Goal: Check status

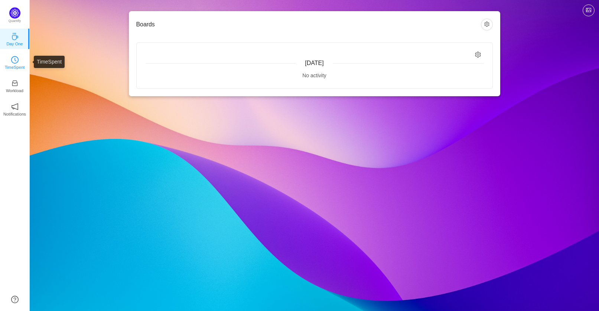
click at [11, 62] on icon "icon: clock-circle" at bounding box center [14, 59] width 7 height 7
click at [10, 64] on p "TimeSpent" at bounding box center [15, 67] width 20 height 7
click at [12, 68] on p "TimeSpent" at bounding box center [15, 67] width 20 height 7
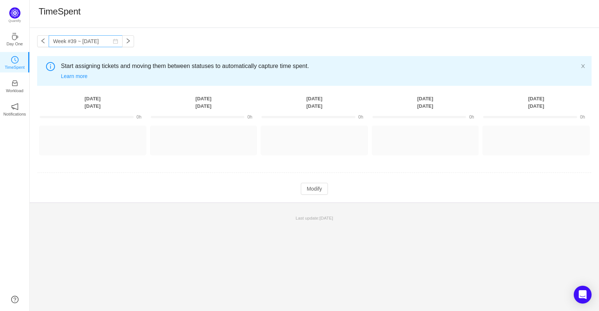
click at [113, 40] on icon "icon: calendar" at bounding box center [115, 41] width 5 height 5
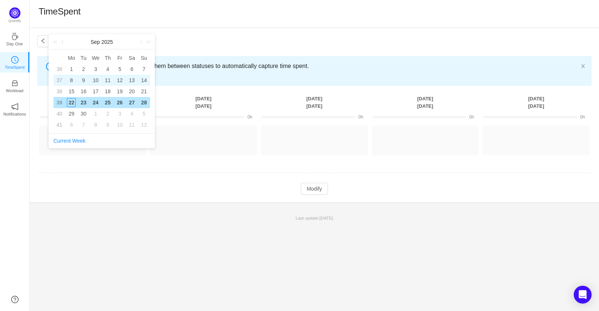
click at [72, 79] on div "8" at bounding box center [71, 80] width 9 height 9
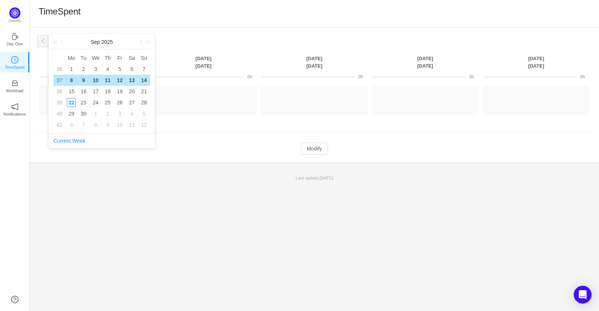
type input "Week #37 ~ [DATE]"
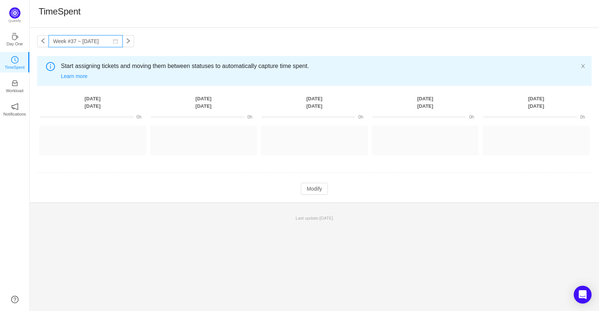
click at [107, 44] on input "Week #37 ~ [DATE]" at bounding box center [86, 41] width 74 height 12
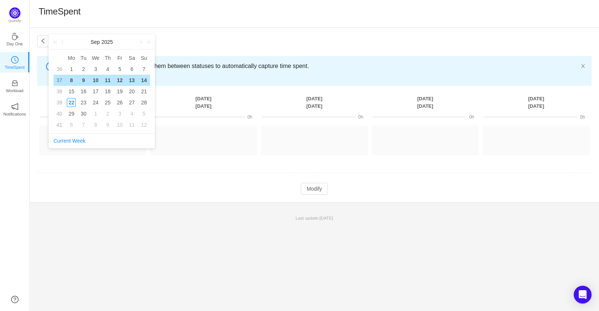
click at [248, 246] on div "Week #37 ~ [DATE] You have reached free plan limit. Upgrade Start assigning tic…" at bounding box center [314, 169] width 569 height 283
